Goal: Obtain resource: Download file/media

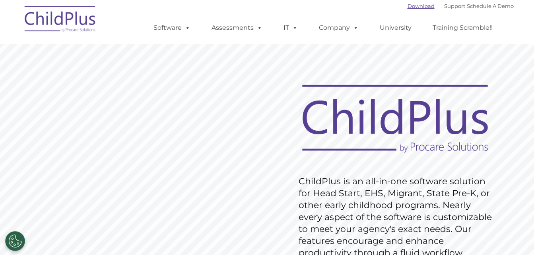
click at [409, 6] on link "Download" at bounding box center [421, 6] width 27 height 6
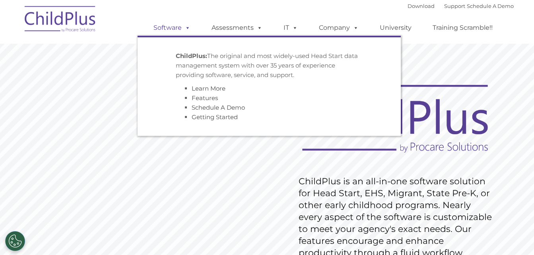
click at [188, 28] on span at bounding box center [186, 28] width 9 height 8
click at [213, 88] on link "Learn More" at bounding box center [209, 89] width 34 height 8
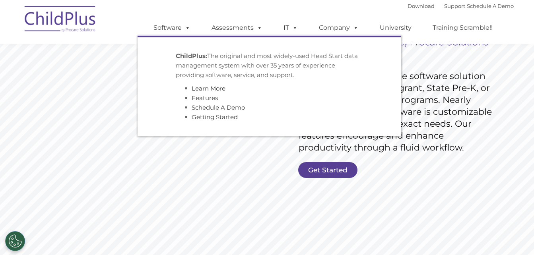
scroll to position [106, 0]
click at [200, 103] on li "Schedule A Demo" at bounding box center [277, 108] width 171 height 10
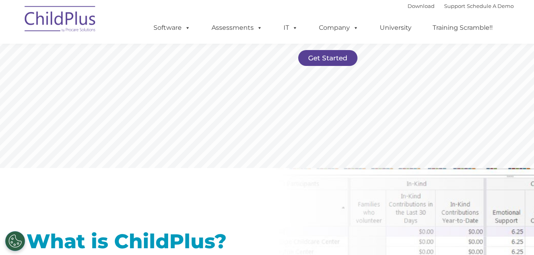
scroll to position [0, 0]
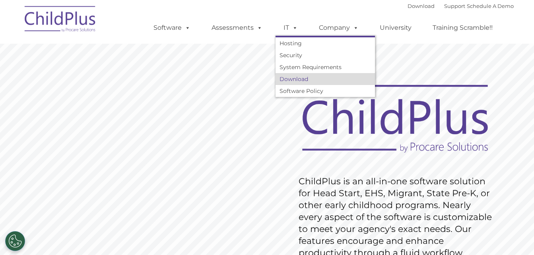
click at [294, 78] on link "Download" at bounding box center [325, 79] width 99 height 12
